Goal: Task Accomplishment & Management: Use online tool/utility

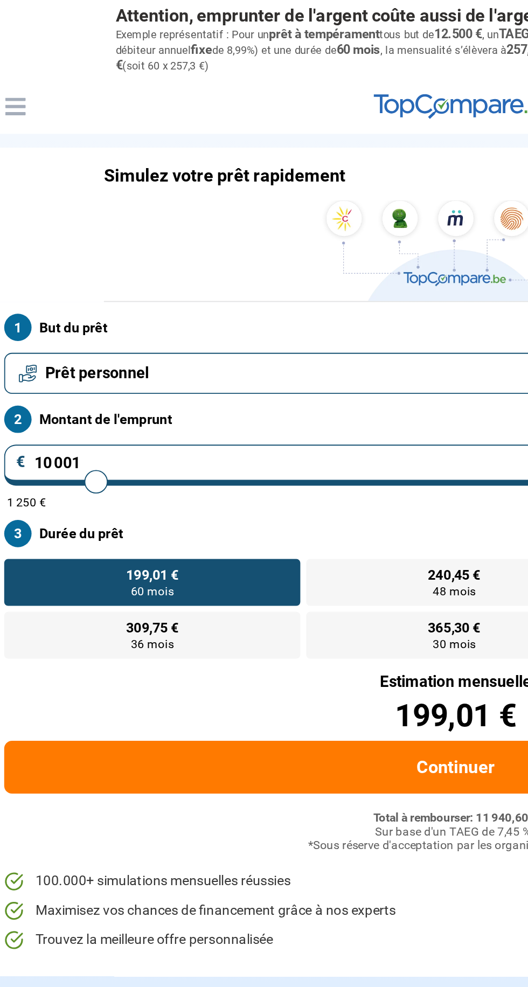
type input "10 750"
type input "10750"
type input "12 750"
type input "12750"
type input "13 500"
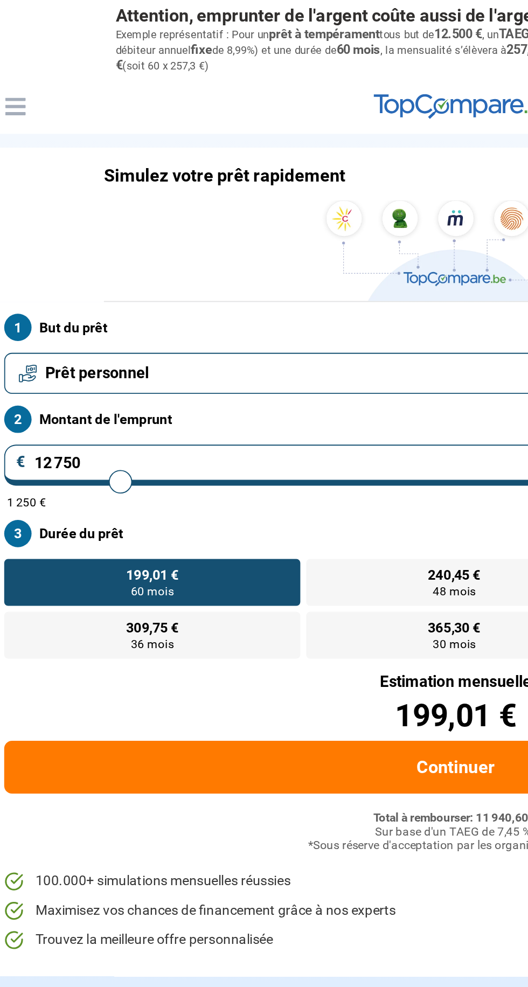
type input "13500"
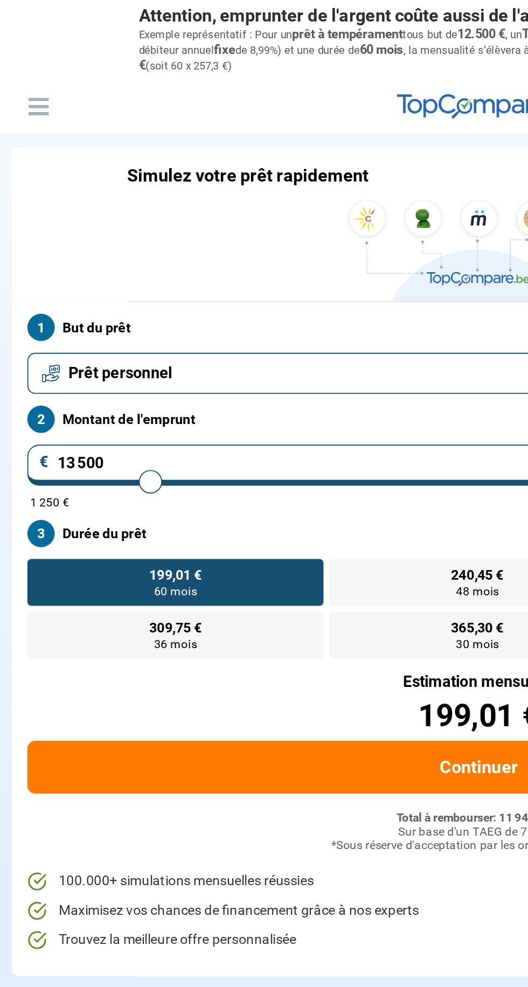
type input "16 250"
type input "16250"
type input "16 750"
type input "16750"
type input "17 000"
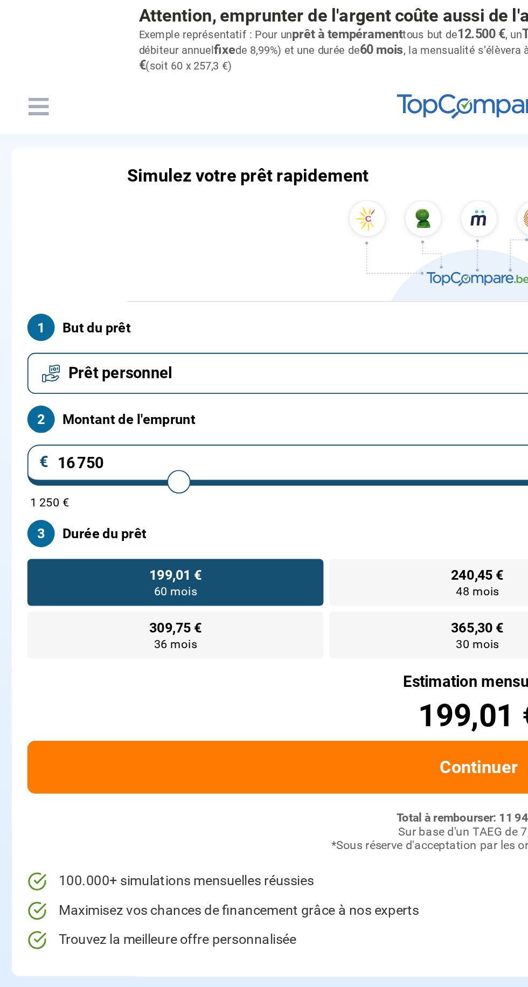
type input "17000"
type input "17 750"
type input "17750"
type input "19 500"
type input "19500"
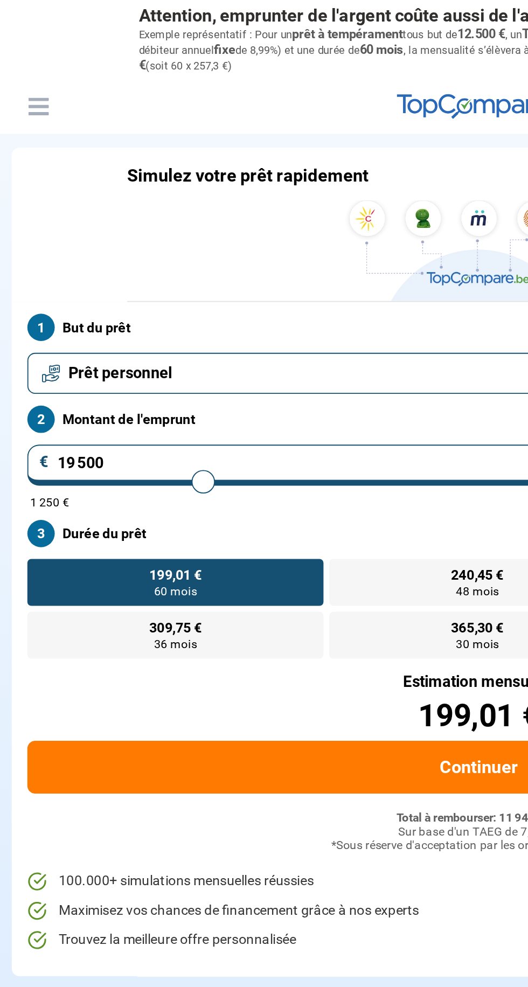
type input "20 750"
type input "20750"
type input "21 250"
type input "21250"
type input "21 500"
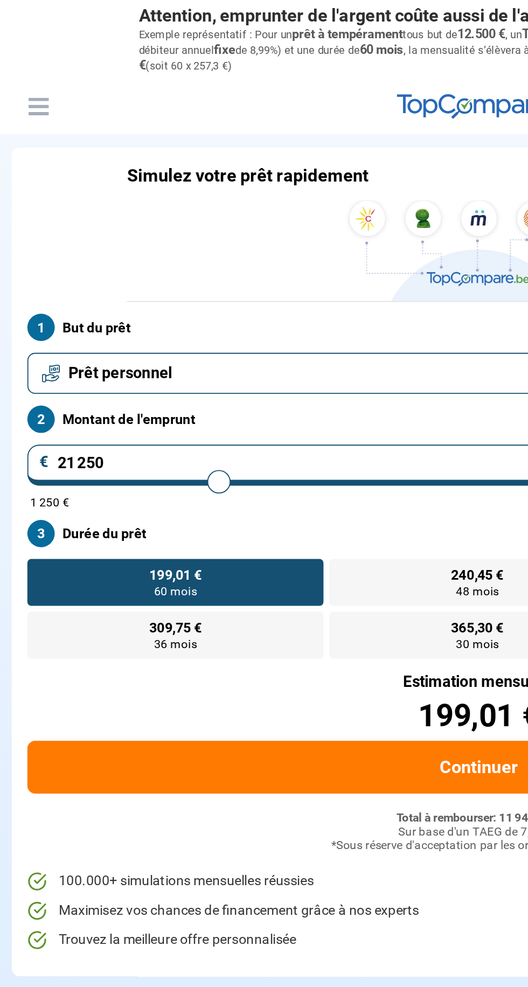
type input "21500"
type input "22 750"
type input "22750"
type input "23 500"
type input "23500"
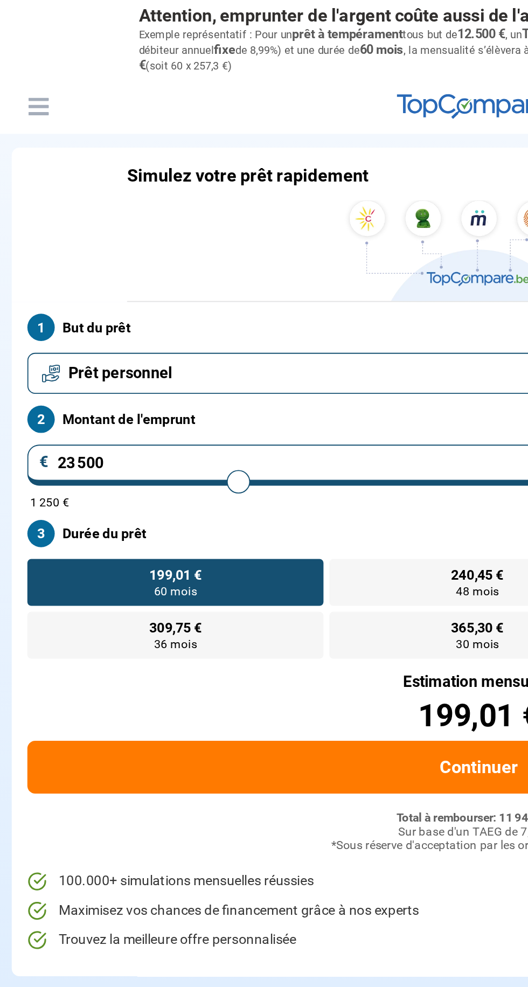
type input "24 000"
type input "24000"
type input "24 250"
type input "24250"
type input "24 500"
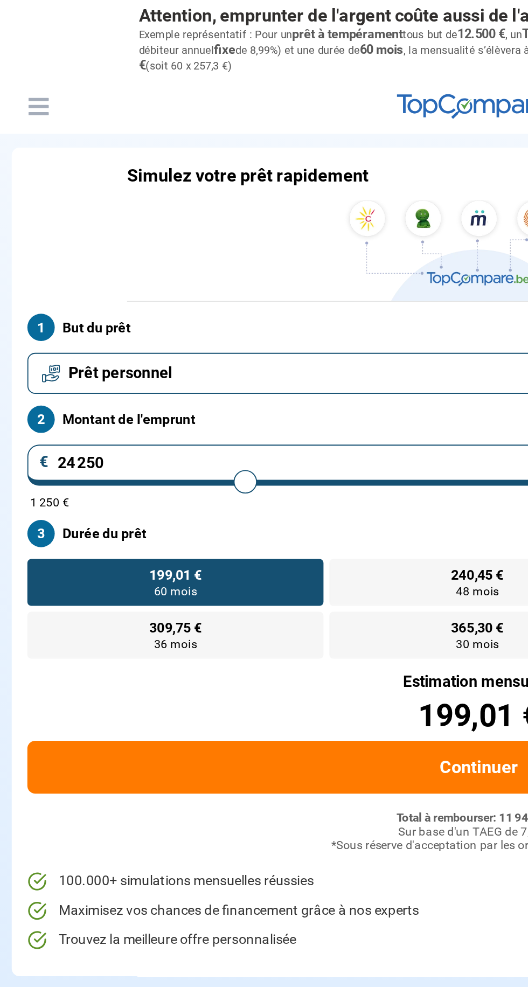
type input "24500"
type input "24 750"
type input "24750"
type input "25 000"
type input "25000"
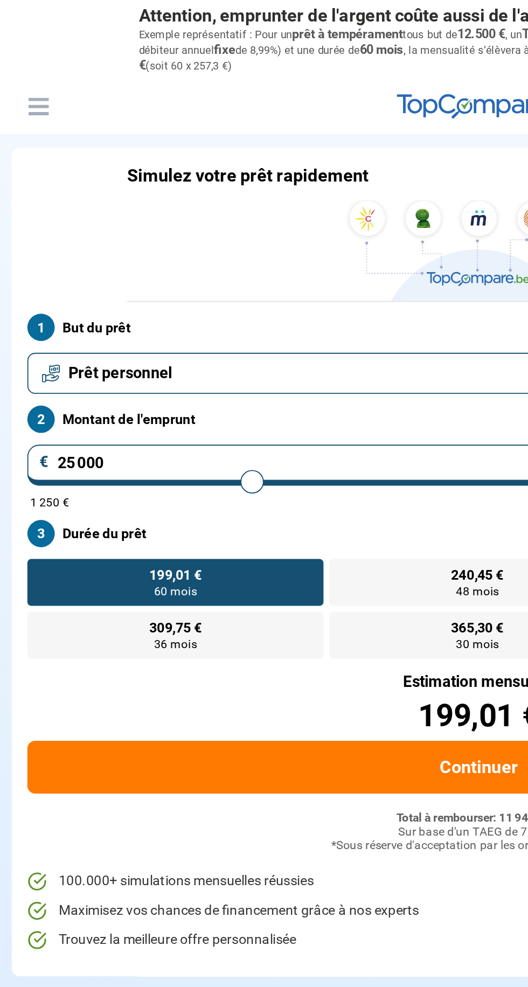
radio input "false"
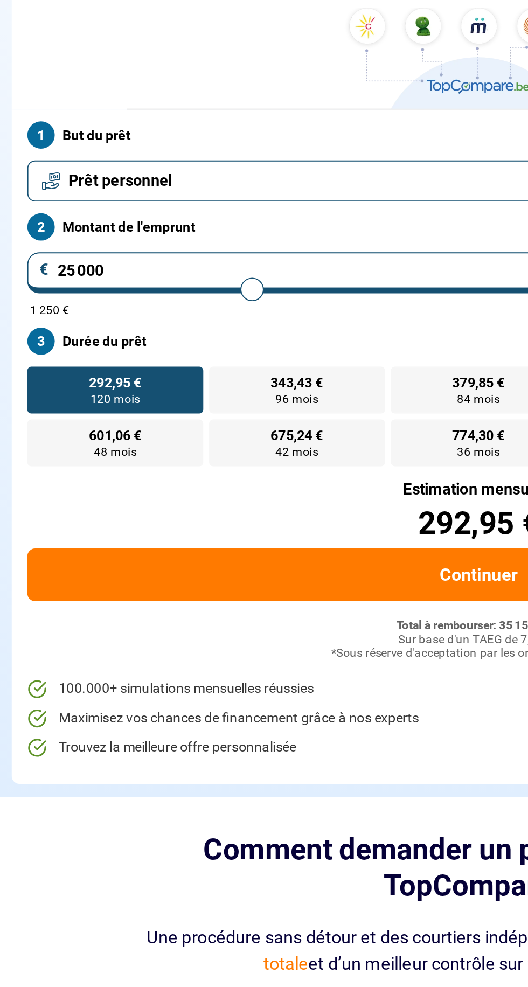
click at [79, 360] on label "601,06 € 48 mois" at bounding box center [63, 350] width 97 height 26
click at [22, 344] on input "601,06 € 48 mois" at bounding box center [18, 340] width 7 height 7
radio input "true"
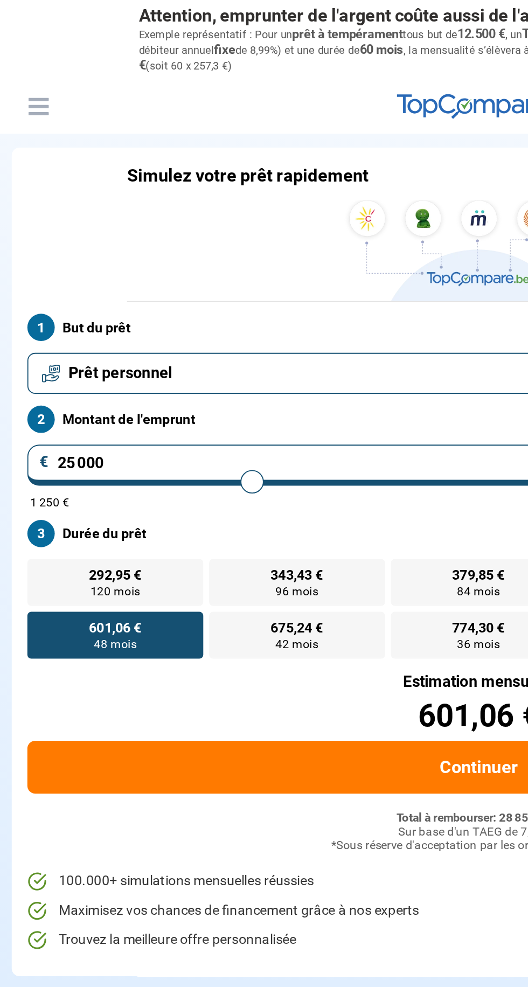
click at [80, 316] on label "292,95 € 120 mois" at bounding box center [63, 321] width 97 height 26
click at [22, 315] on input "292,95 € 120 mois" at bounding box center [18, 311] width 7 height 7
radio input "true"
